Goal: Task Accomplishment & Management: Use online tool/utility

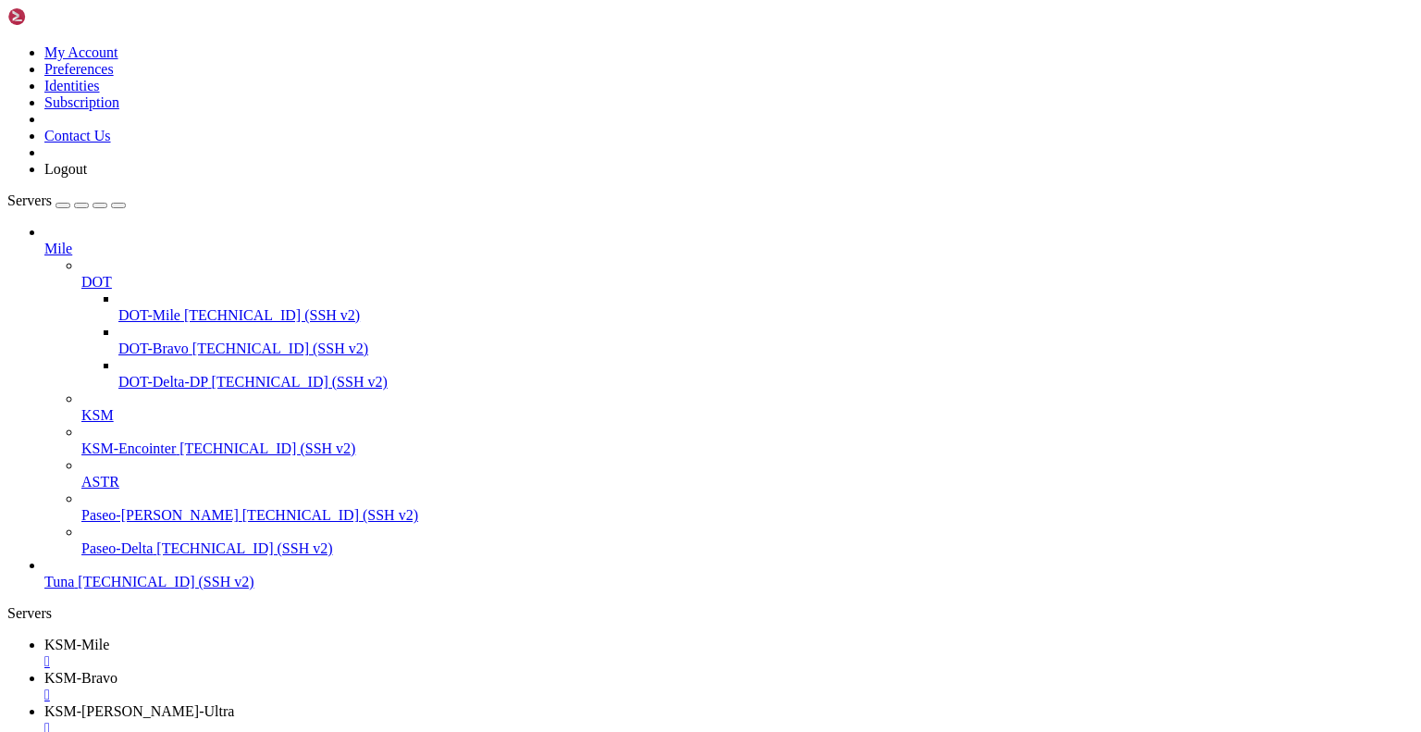
scroll to position [8, 2]
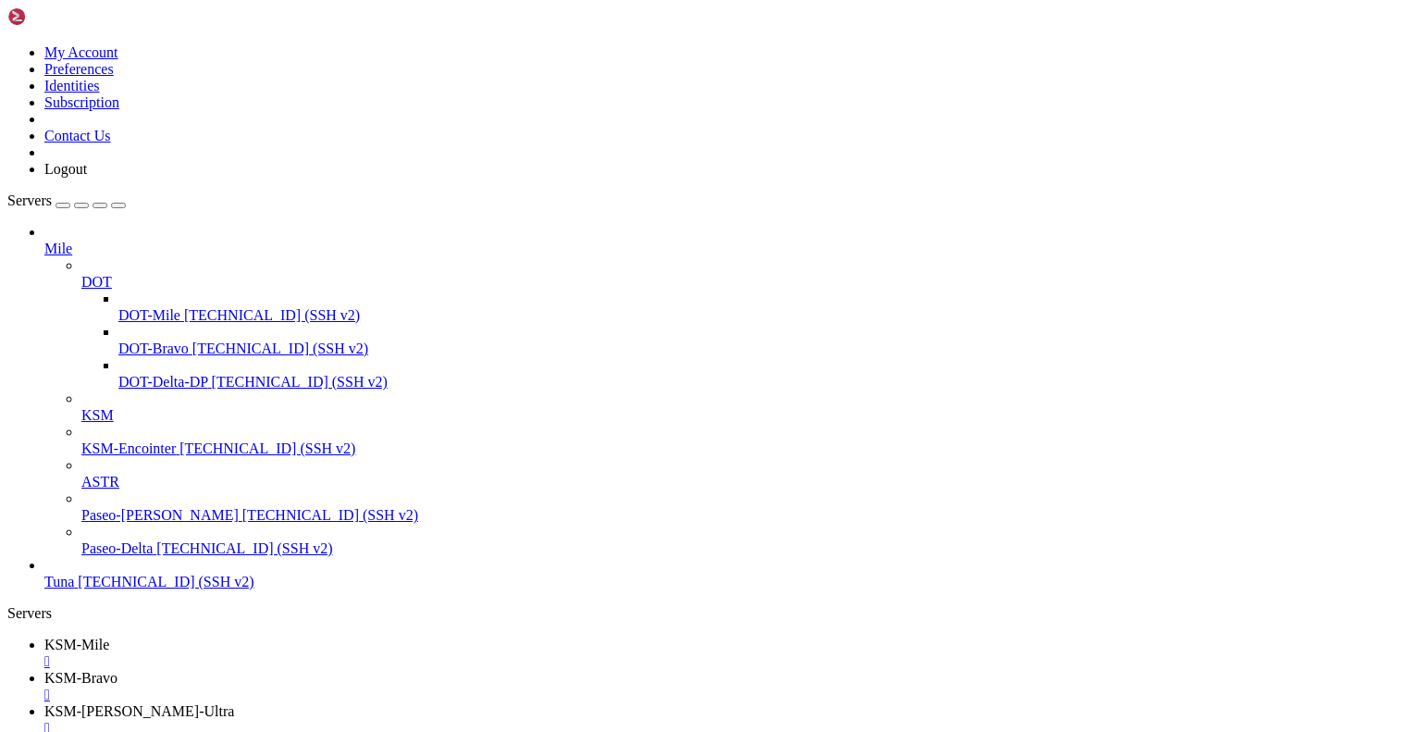
click at [137, 731] on span "KSM-Delta-DP" at bounding box center [90, 744] width 92 height 16
click at [234, 703] on span "KSM-[PERSON_NAME]-Ultra" at bounding box center [139, 711] width 190 height 16
click at [117, 670] on span "KSM-Bravo" at bounding box center [80, 678] width 73 height 16
click at [109, 636] on span "KSM-Mile" at bounding box center [76, 644] width 65 height 16
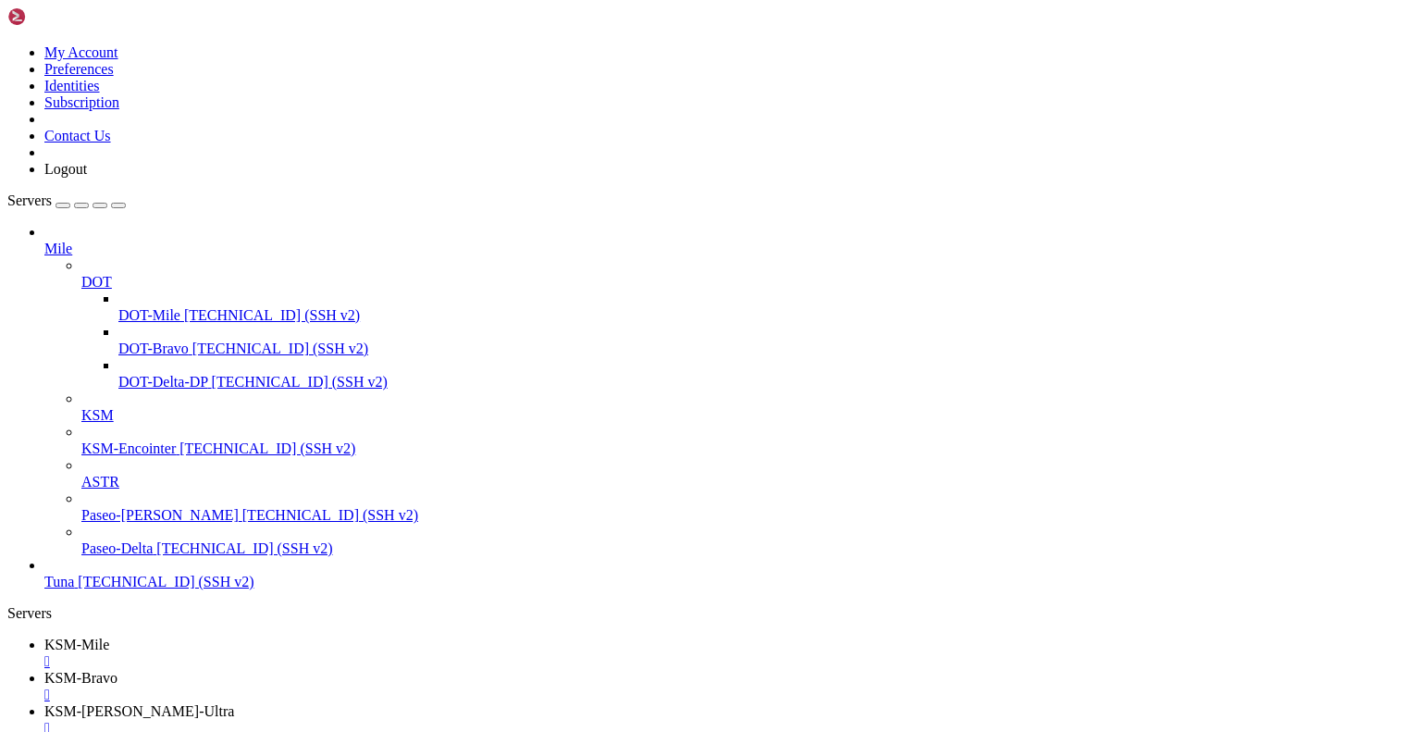
scroll to position [7247, 0]
click at [325, 653] on div "" at bounding box center [728, 661] width 1369 height 17
click at [342, 653] on div "" at bounding box center [728, 661] width 1369 height 17
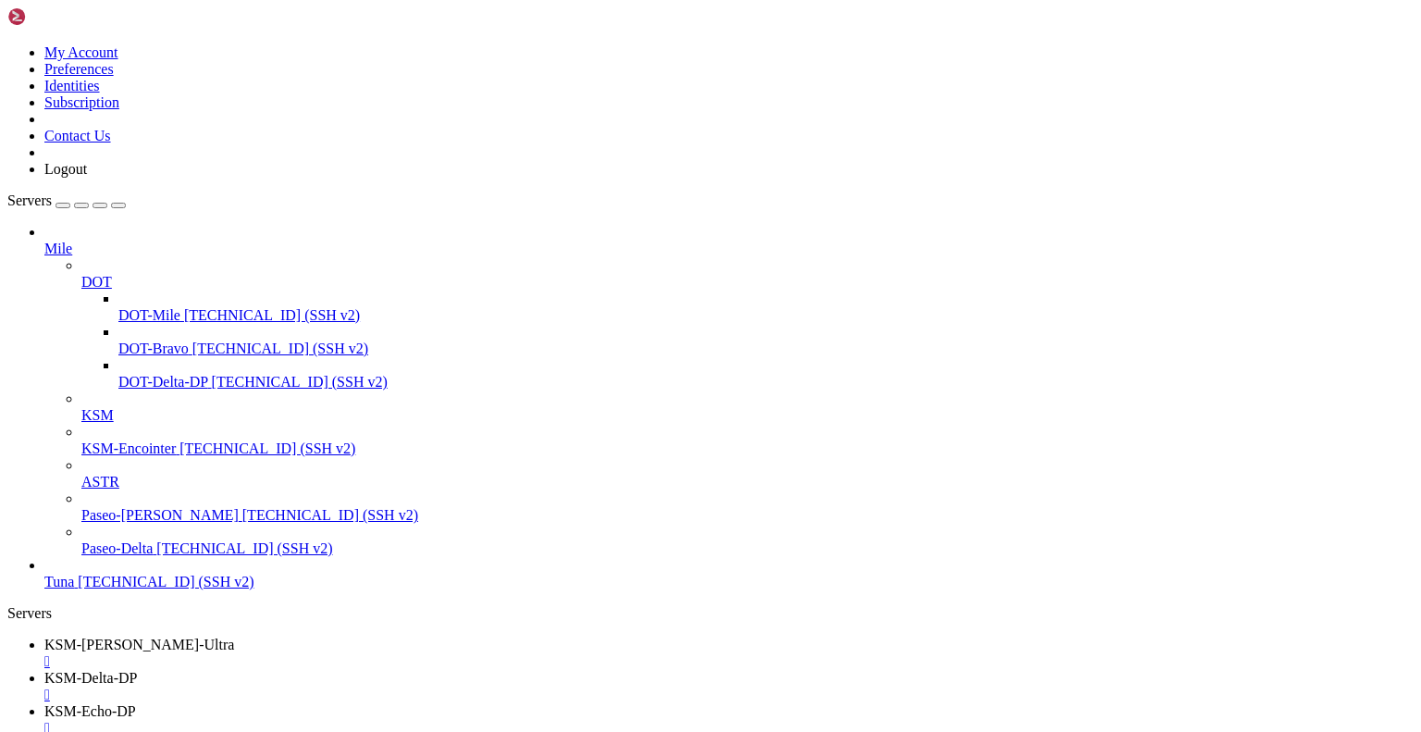
drag, startPoint x: 524, startPoint y: 2627, endPoint x: 303, endPoint y: 2619, distance: 221.2
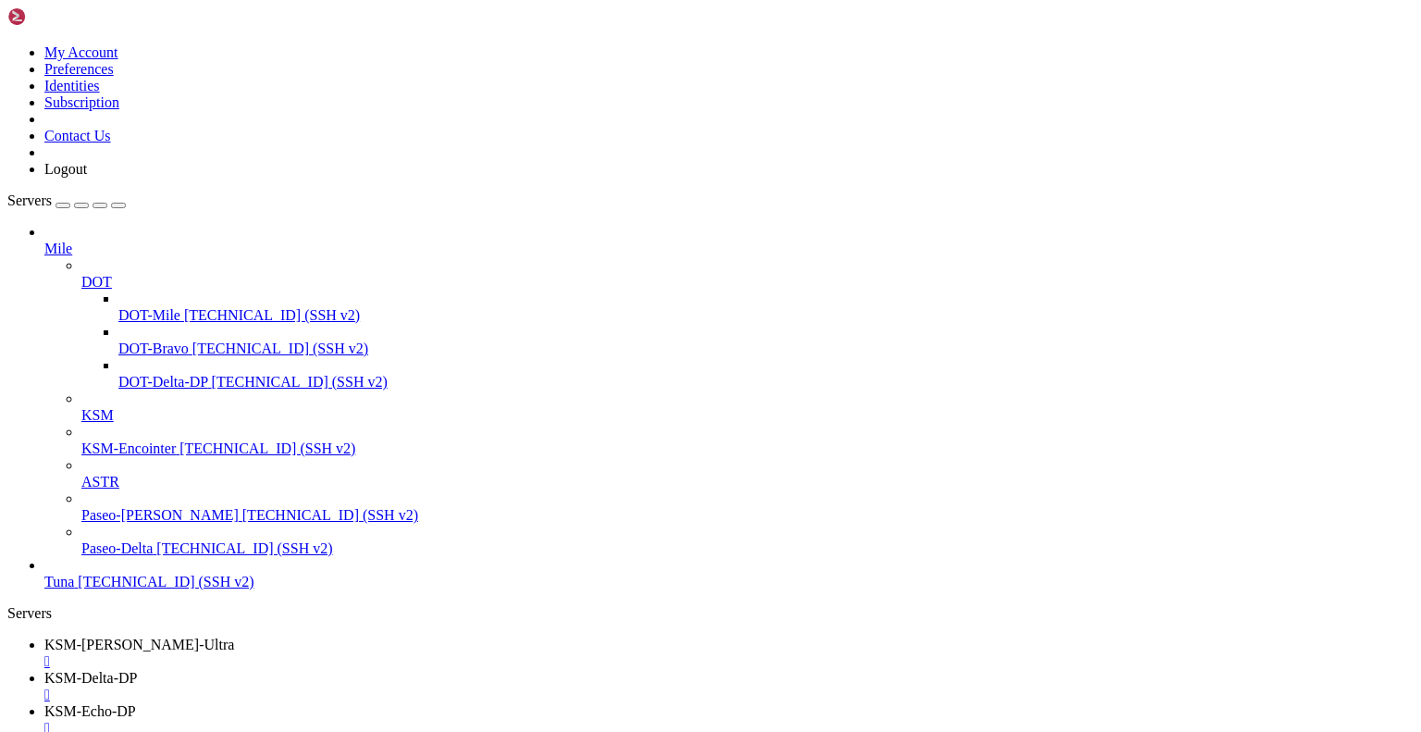
click at [137, 670] on span "KSM-Delta-DP" at bounding box center [90, 678] width 92 height 16
click at [311, 636] on link "KSM-Charlie-Ultra " at bounding box center [728, 652] width 1369 height 33
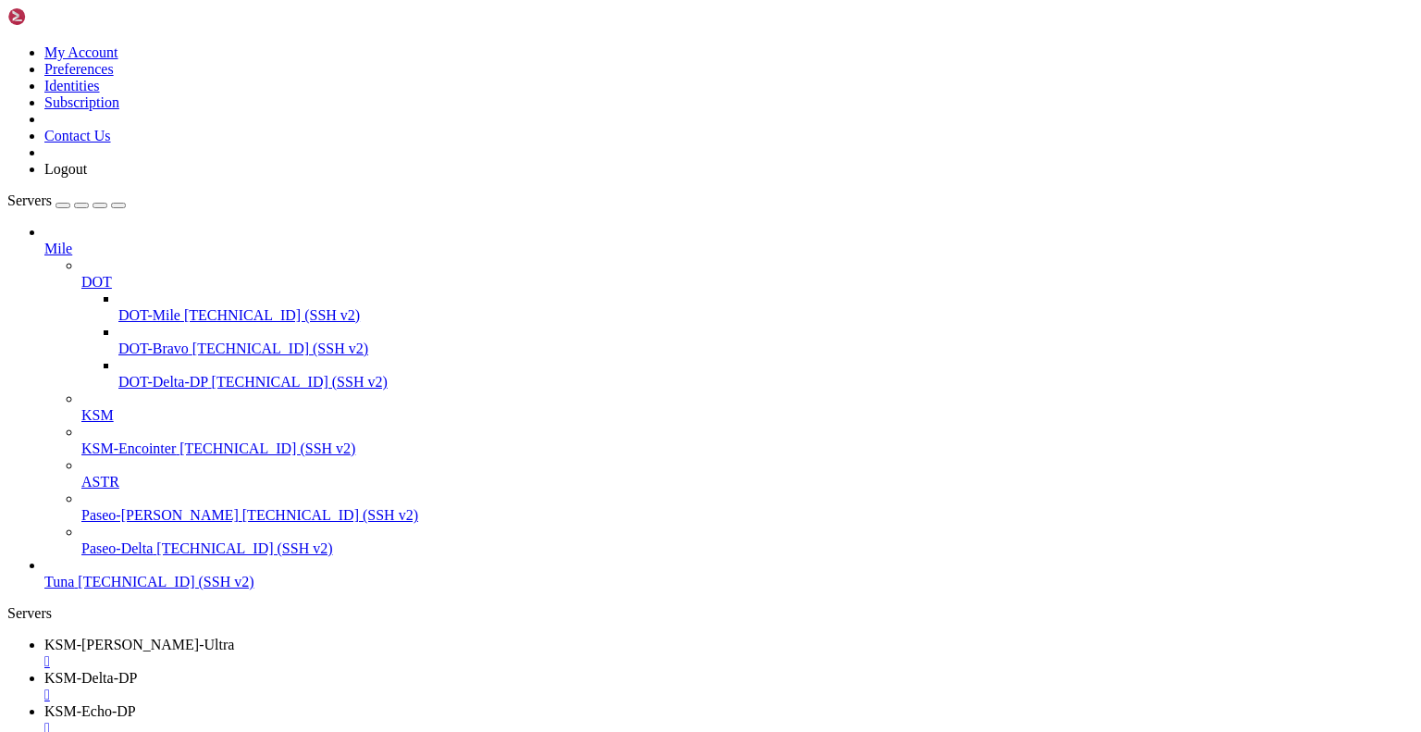
click at [386, 653] on div "" at bounding box center [728, 661] width 1369 height 17
click at [136, 670] on span "KSM-Echo-DP" at bounding box center [90, 678] width 92 height 16
click at [137, 636] on span "KSM-Delta-DP" at bounding box center [90, 644] width 92 height 16
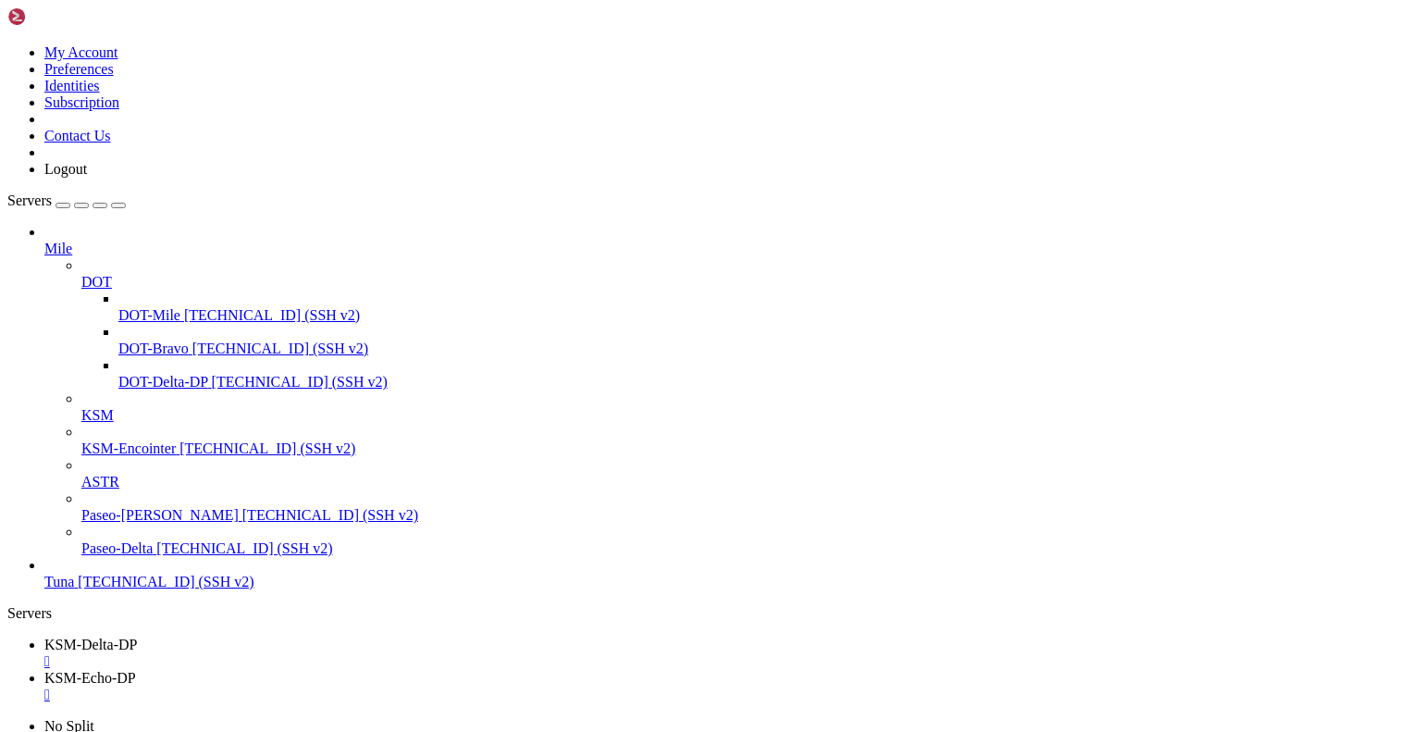
click at [136, 670] on span "KSM-Echo-DP" at bounding box center [90, 678] width 92 height 16
click at [137, 636] on span "KSM-Delta-DP" at bounding box center [90, 644] width 92 height 16
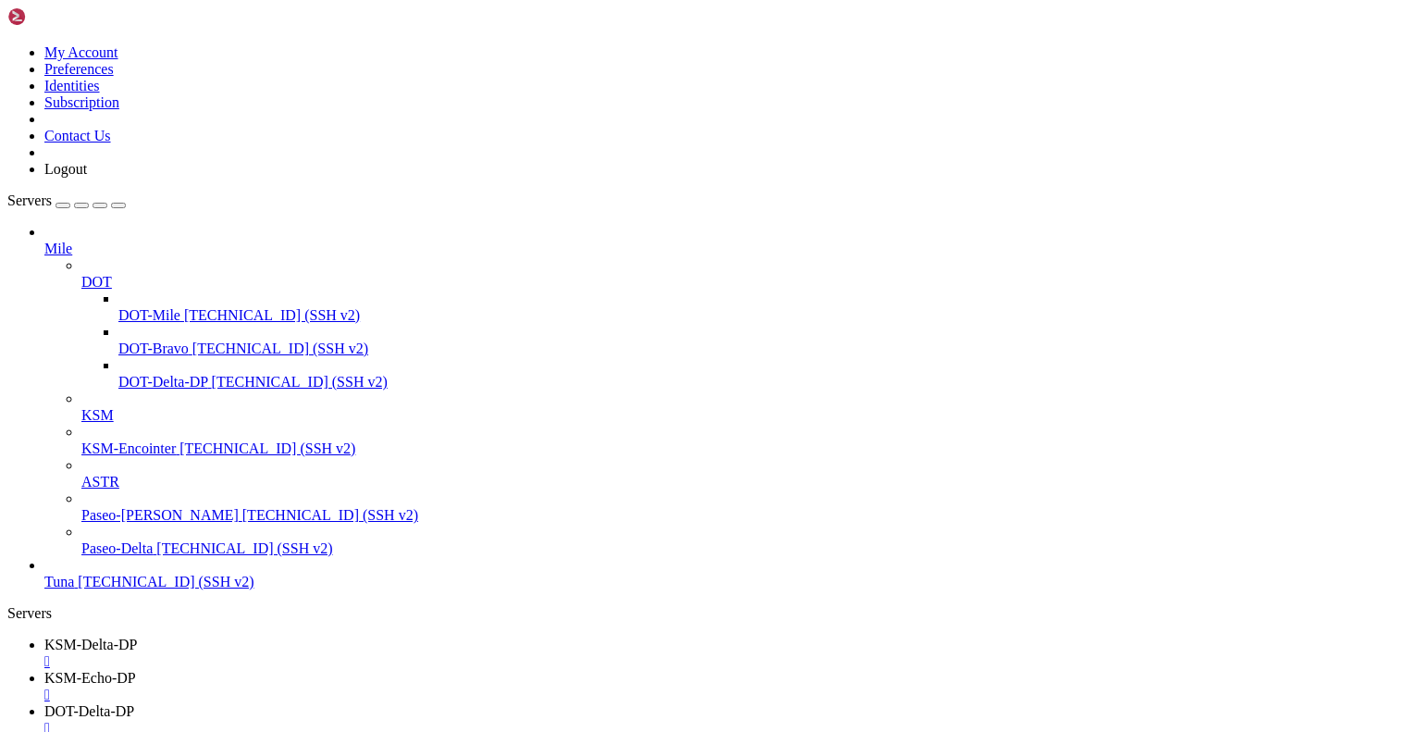
scroll to position [0, 0]
click at [363, 653] on div "" at bounding box center [728, 661] width 1369 height 17
click at [136, 636] on span "KSM-Echo-DP" at bounding box center [90, 644] width 92 height 16
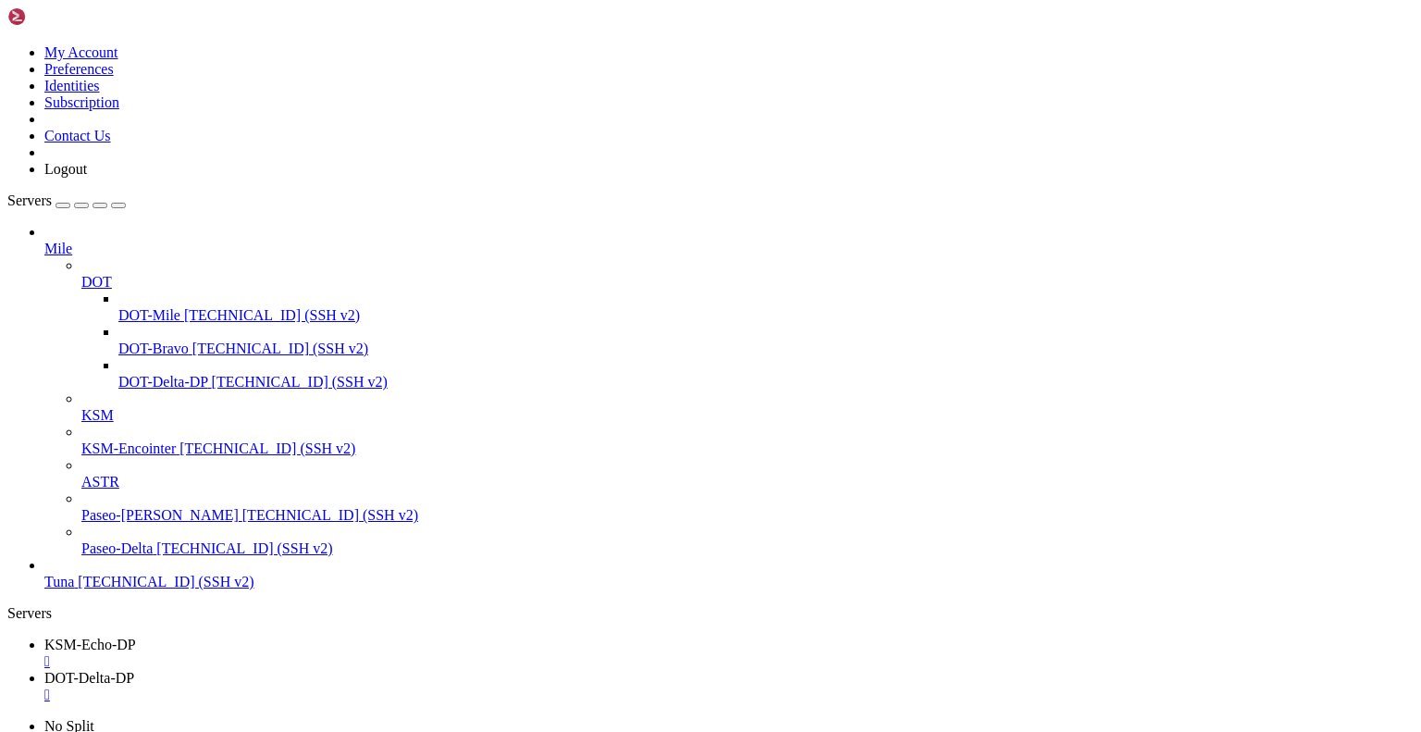
click at [363, 653] on div "" at bounding box center [728, 661] width 1369 height 17
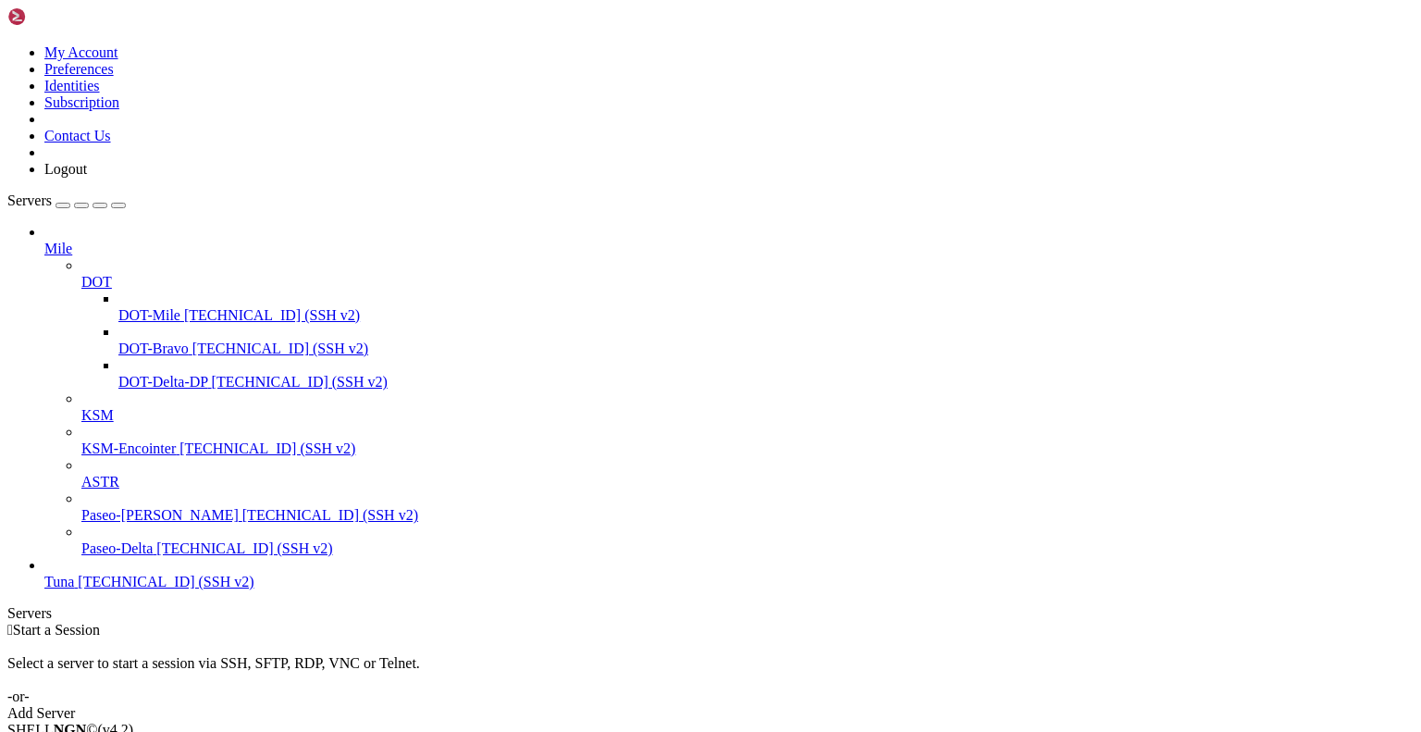
click at [81, 407] on icon at bounding box center [81, 407] width 0 height 0
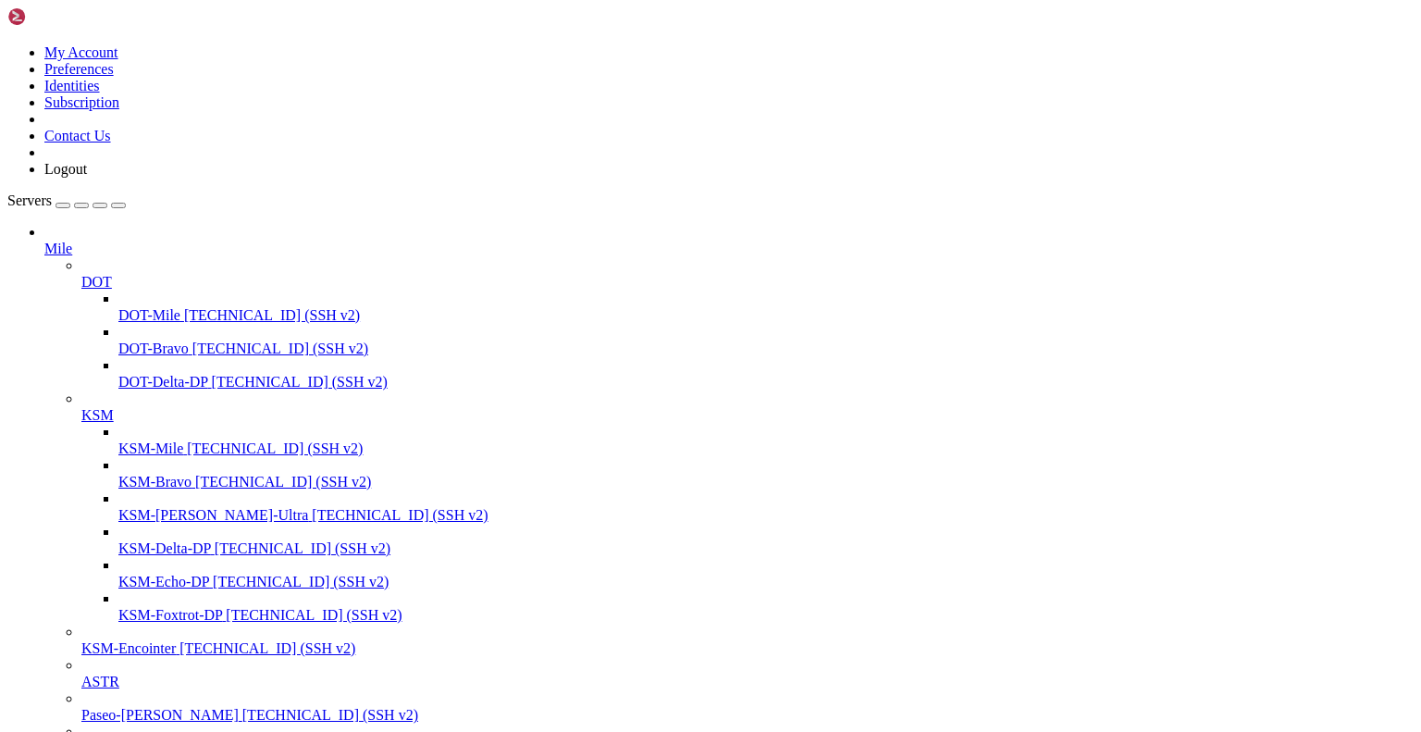
scroll to position [89, 0]
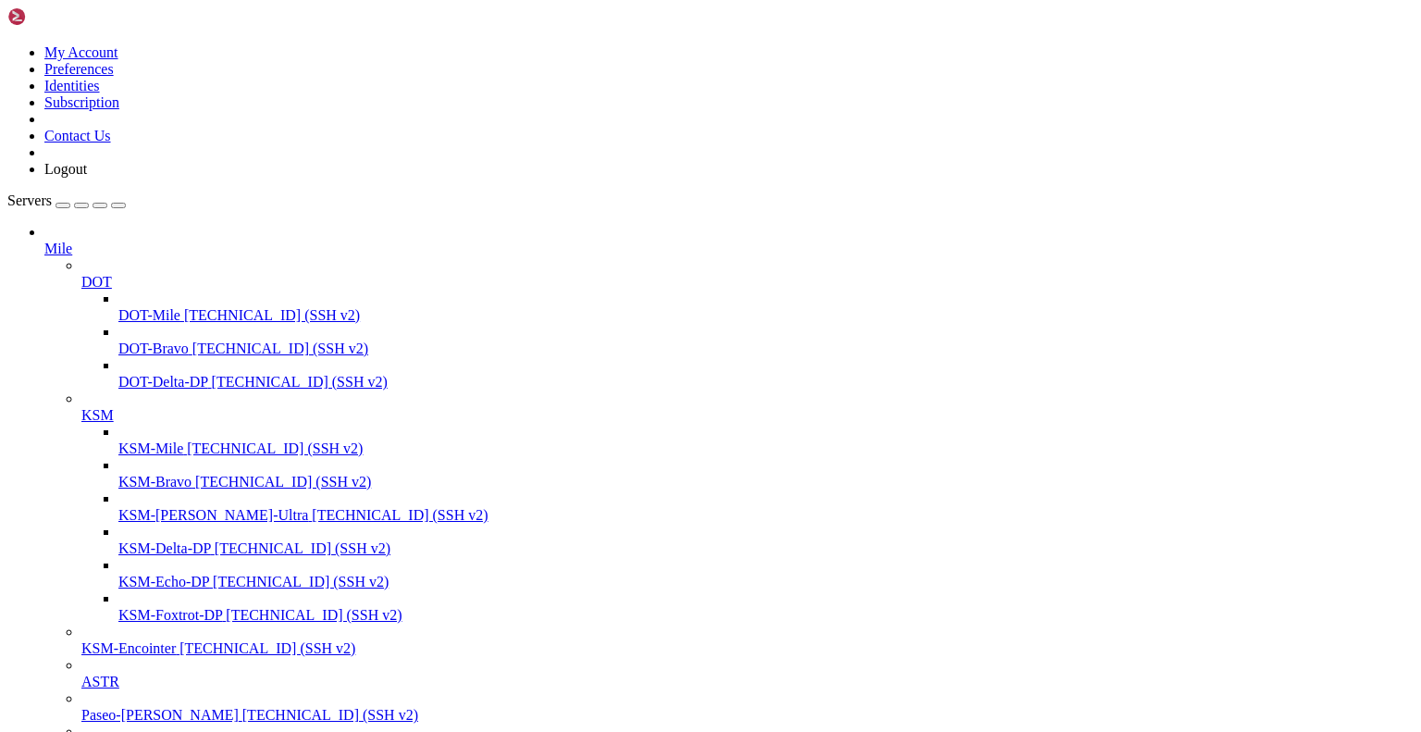
scroll to position [2845, 0]
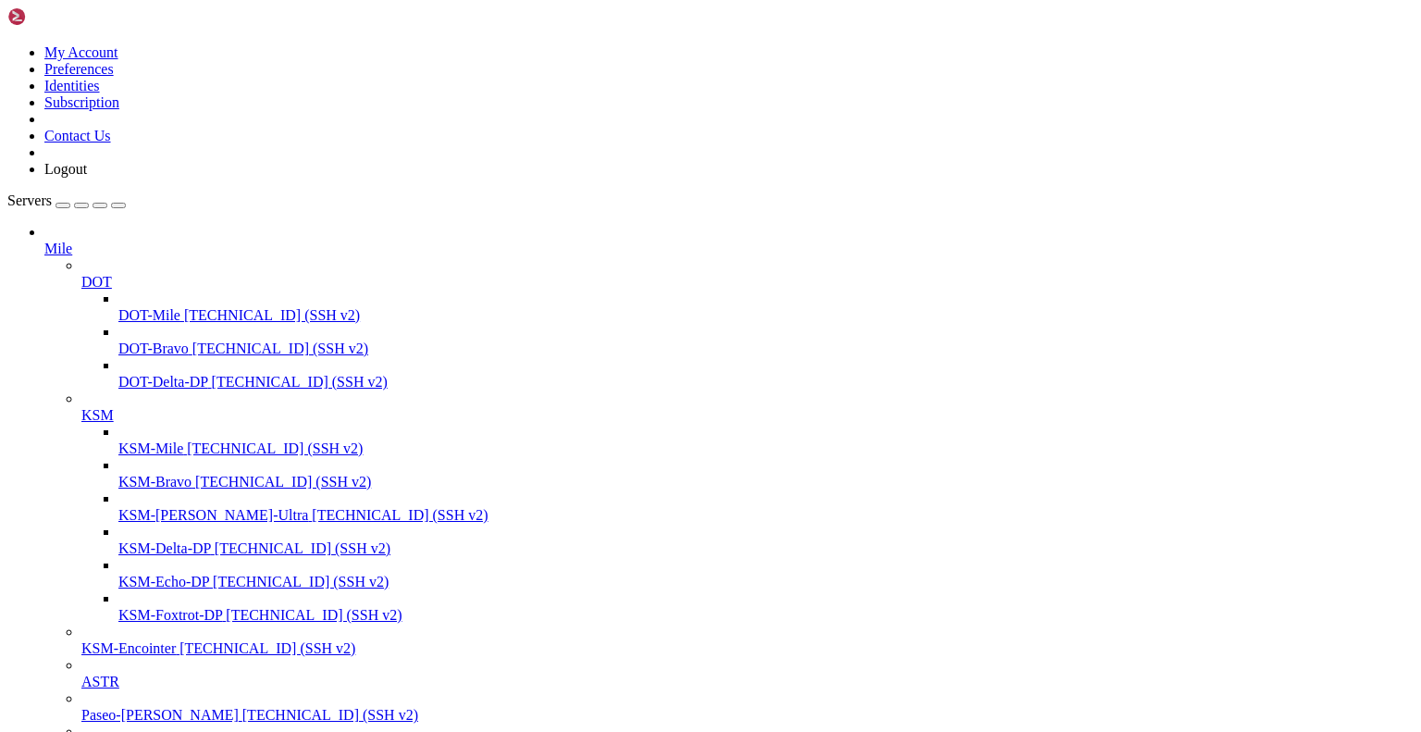
scroll to position [3868, 0]
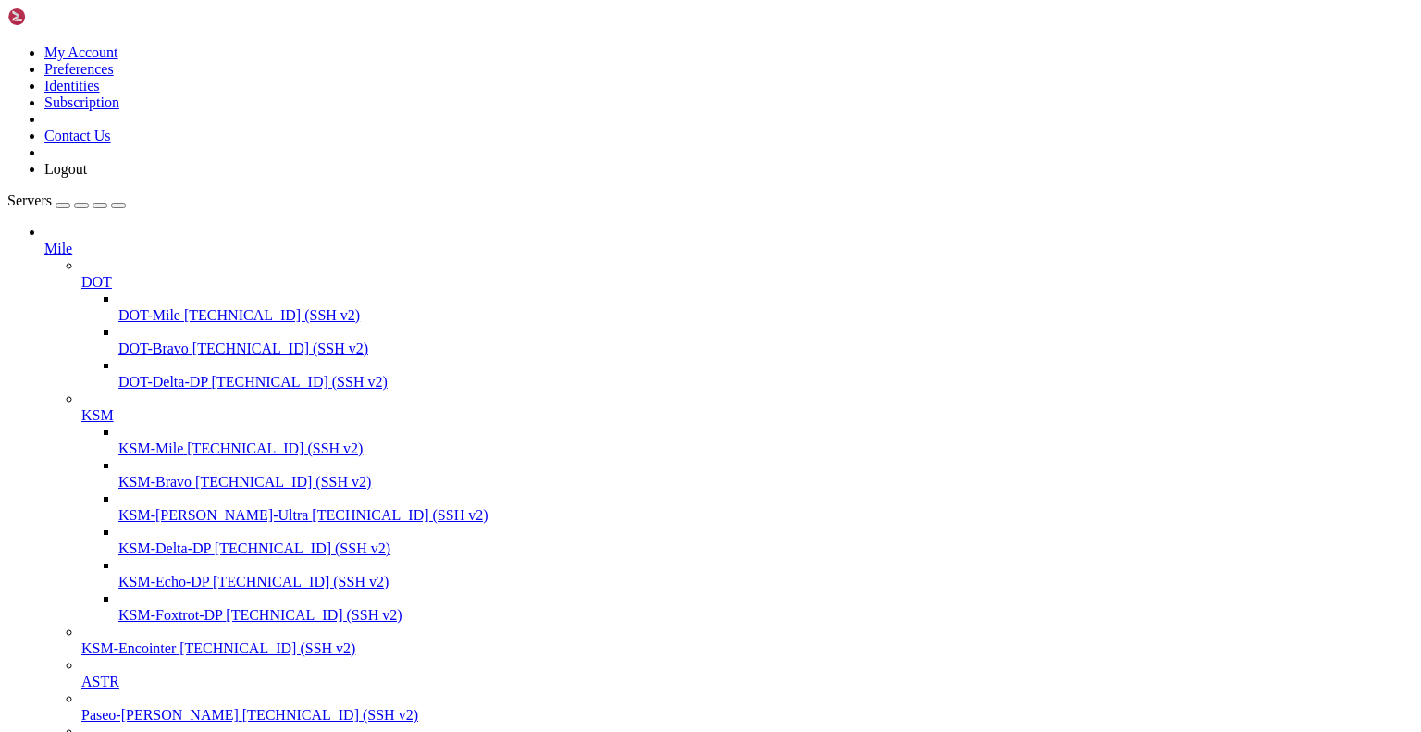
scroll to position [4308, 0]
